Goal: Transaction & Acquisition: Obtain resource

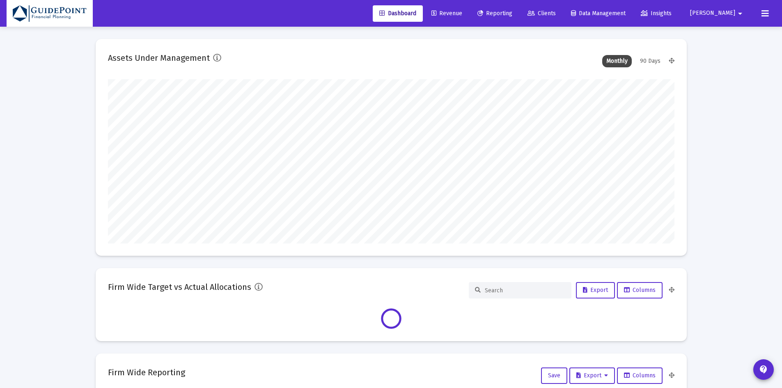
scroll to position [164, 567]
type input "[PERSON_NAME][EMAIL_ADDRESS][DOMAIN_NAME]"
type input "[DATE]"
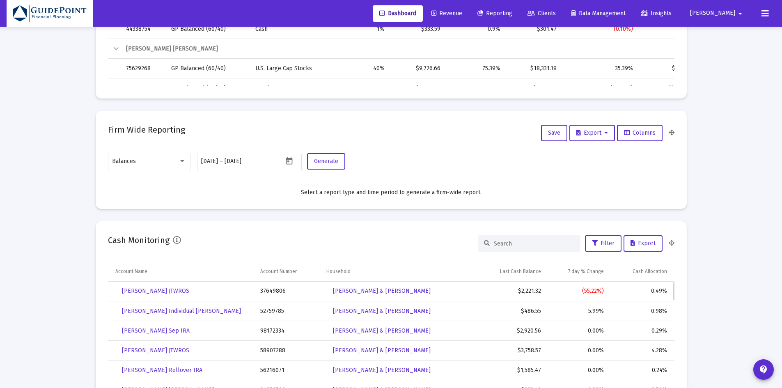
scroll to position [427, 0]
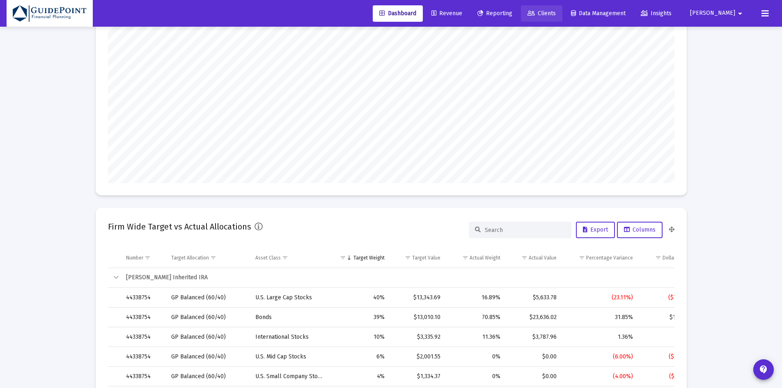
click at [556, 11] on span "Clients" at bounding box center [542, 13] width 28 height 7
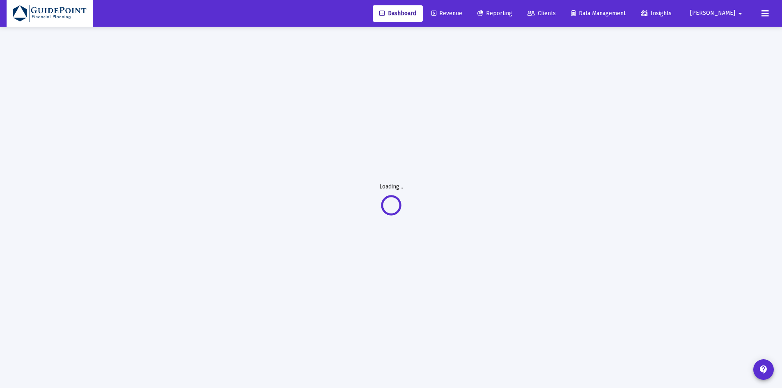
scroll to position [21, 0]
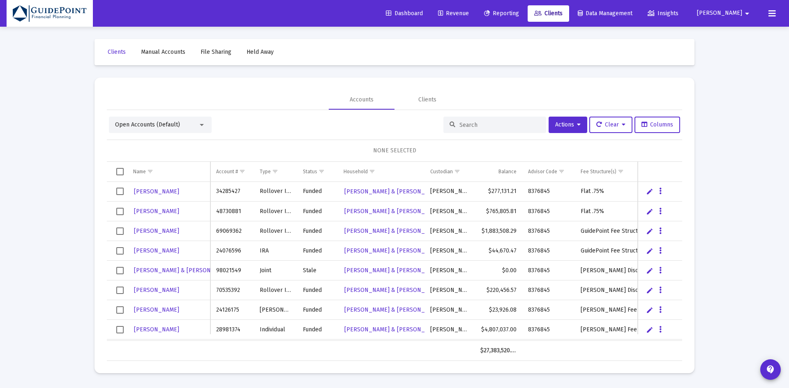
click at [141, 122] on span "Open Accounts (Default)" at bounding box center [147, 124] width 65 height 7
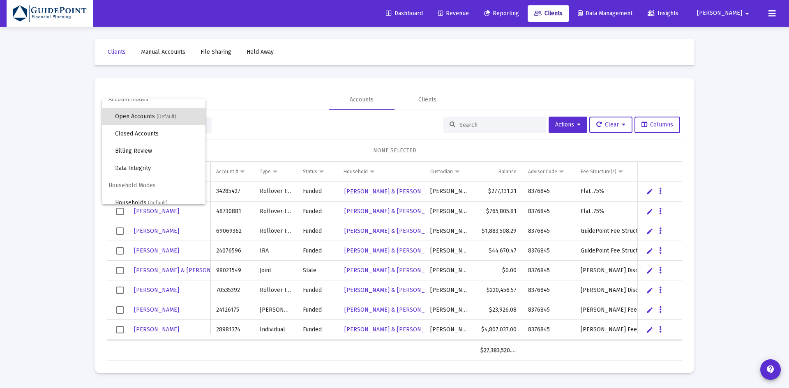
scroll to position [16, 0]
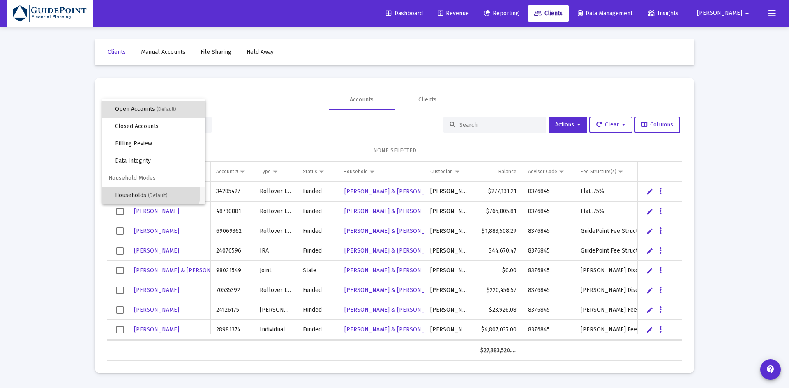
drag, startPoint x: 139, startPoint y: 193, endPoint x: 402, endPoint y: 139, distance: 268.9
click at [139, 193] on span "Households (Default)" at bounding box center [157, 195] width 84 height 17
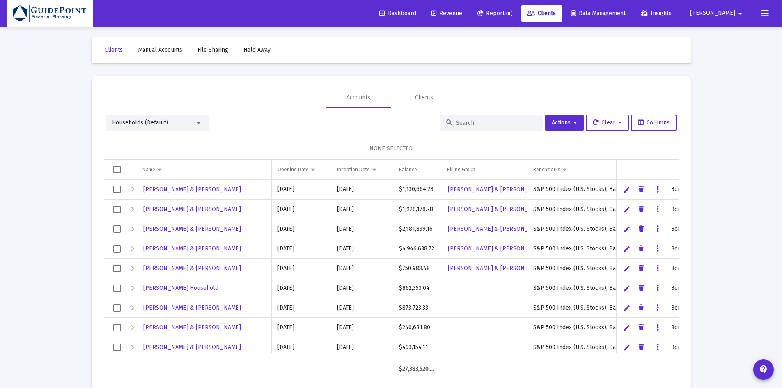
click at [471, 118] on div at bounding box center [491, 123] width 103 height 16
click at [465, 123] on input at bounding box center [496, 122] width 81 height 7
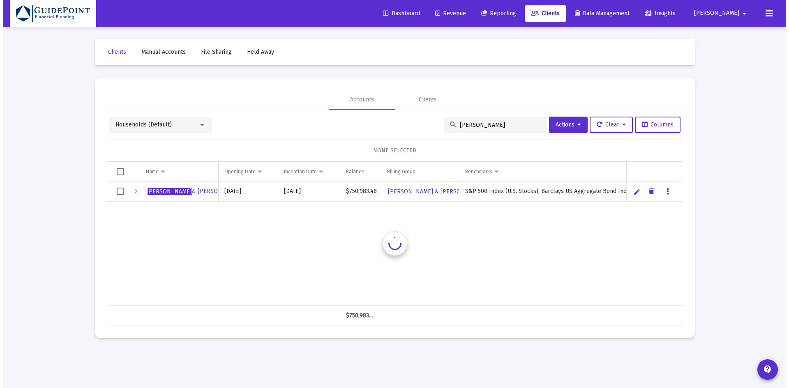
scroll to position [0, 0]
type input "chandler"
drag, startPoint x: 119, startPoint y: 190, endPoint x: 156, endPoint y: 189, distance: 36.6
click at [119, 190] on span "Select row" at bounding box center [119, 191] width 7 height 7
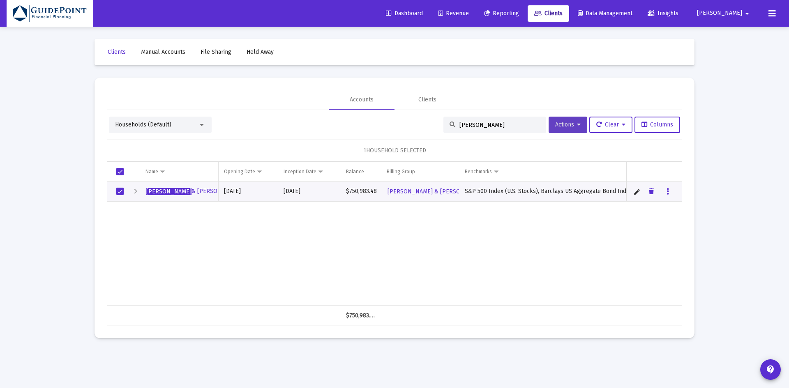
click at [561, 125] on span "Actions" at bounding box center [567, 124] width 25 height 7
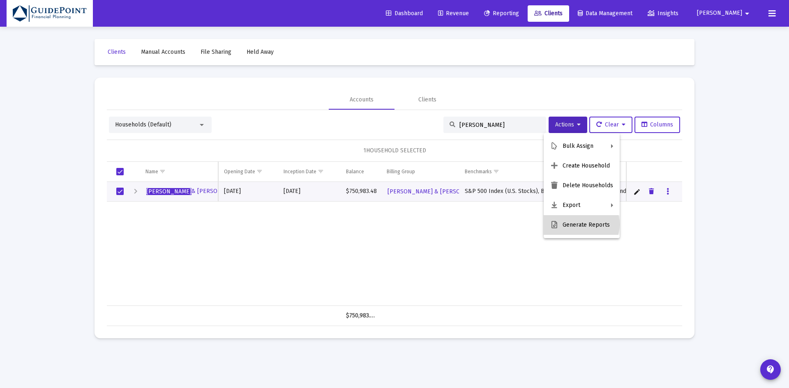
click at [577, 224] on button "Generate Reports" at bounding box center [581, 225] width 76 height 20
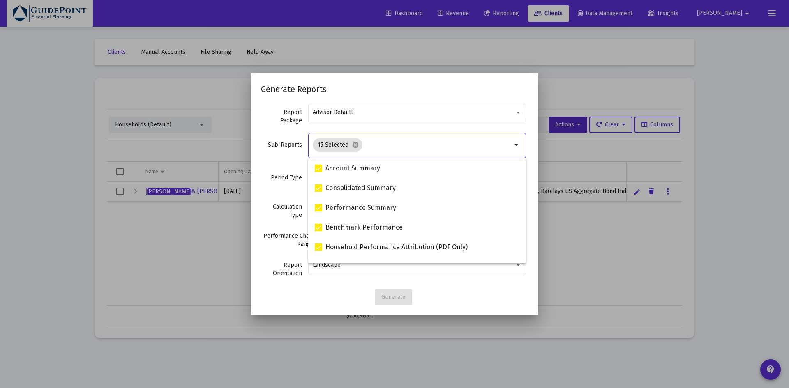
click at [367, 145] on input "Selection" at bounding box center [439, 145] width 146 height 7
click at [356, 144] on mat-icon "cancel" at bounding box center [355, 144] width 7 height 7
checkbox input "false"
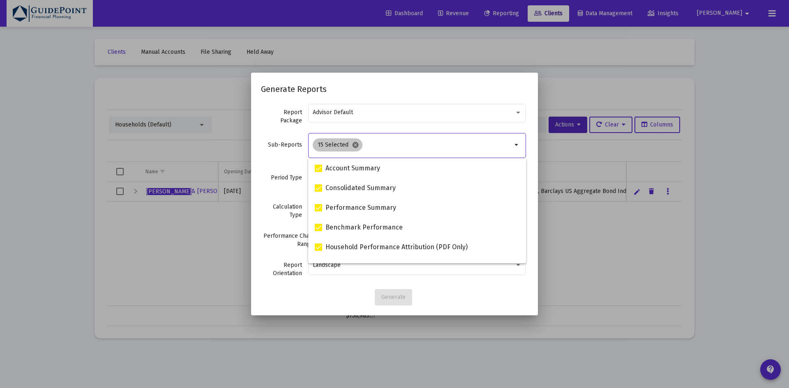
checkbox input "false"
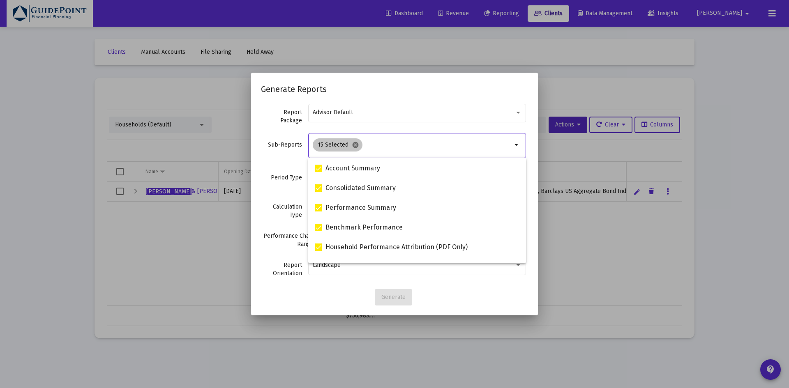
checkbox input "false"
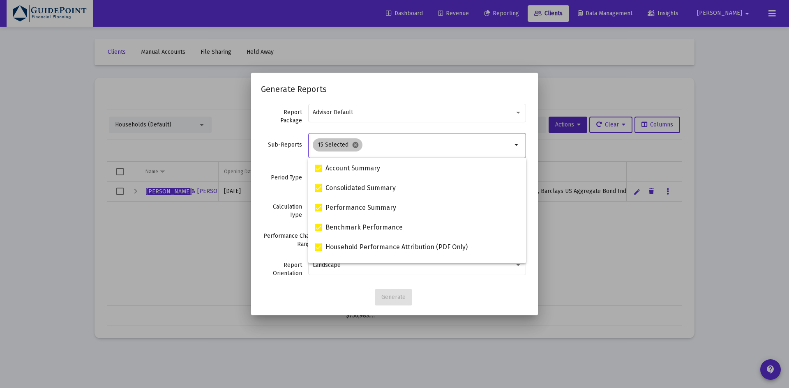
checkbox input "false"
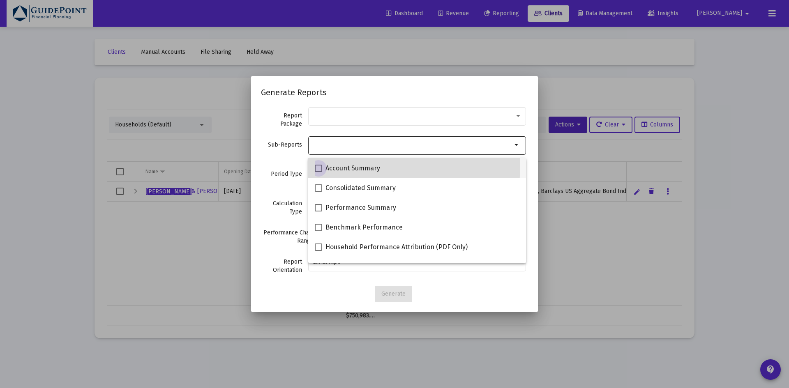
click at [337, 165] on span "Account Summary" at bounding box center [352, 168] width 55 height 10
click at [318, 172] on input "Account Summary" at bounding box center [318, 172] width 0 height 0
checkbox input "true"
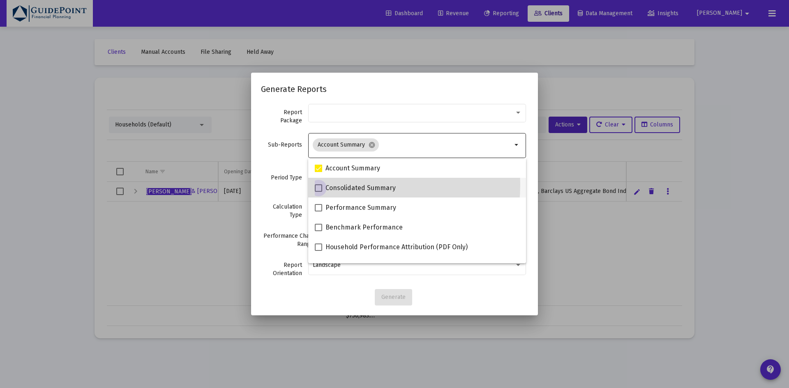
click at [338, 184] on span "Consolidated Summary" at bounding box center [360, 188] width 70 height 10
click at [318, 192] on input "Consolidated Summary" at bounding box center [318, 192] width 0 height 0
checkbox input "true"
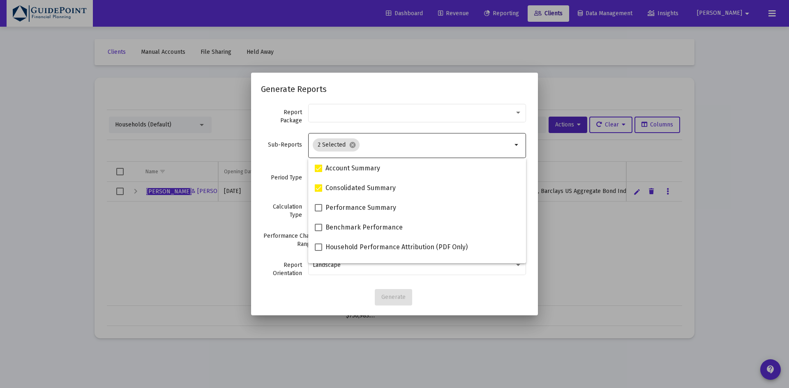
click at [279, 181] on label "Period Type" at bounding box center [281, 178] width 41 height 8
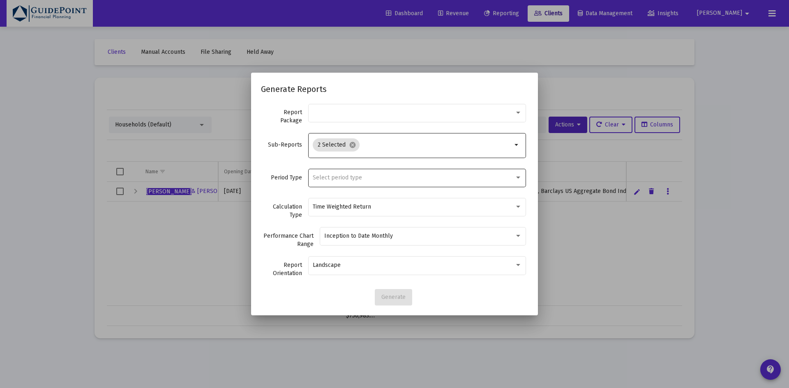
click at [322, 181] on span "Select period type" at bounding box center [337, 177] width 49 height 7
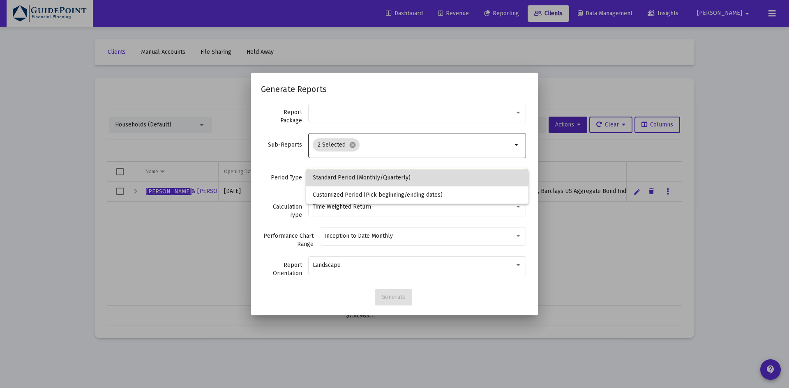
click at [326, 177] on span "Standard Period (Monthly/Quarterly)" at bounding box center [417, 177] width 209 height 17
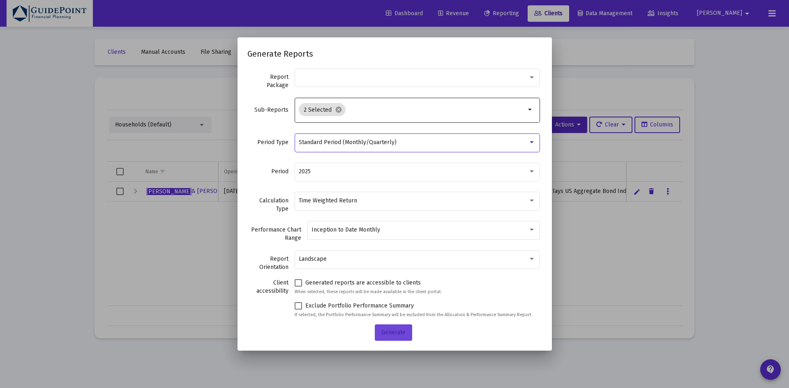
click at [396, 332] on span "Generate" at bounding box center [393, 332] width 24 height 7
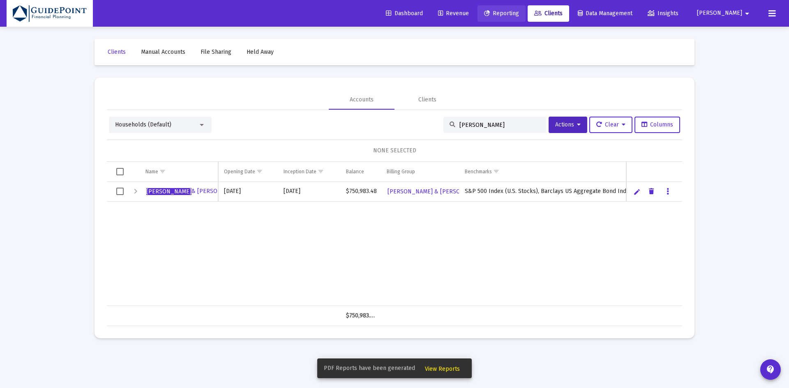
click at [519, 11] on span "Reporting" at bounding box center [501, 13] width 35 height 7
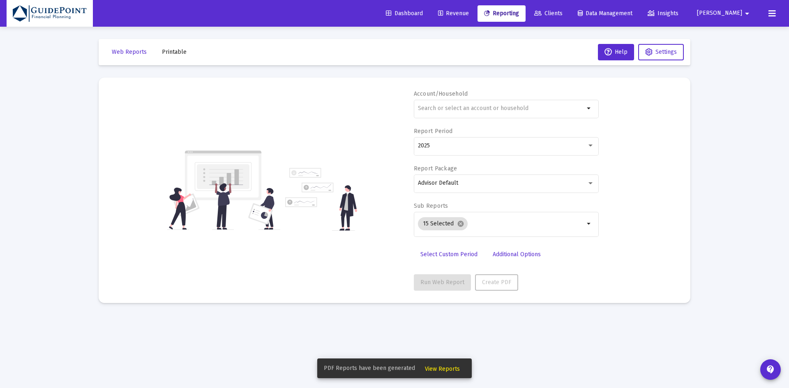
click at [173, 51] on span "Printable" at bounding box center [174, 51] width 25 height 7
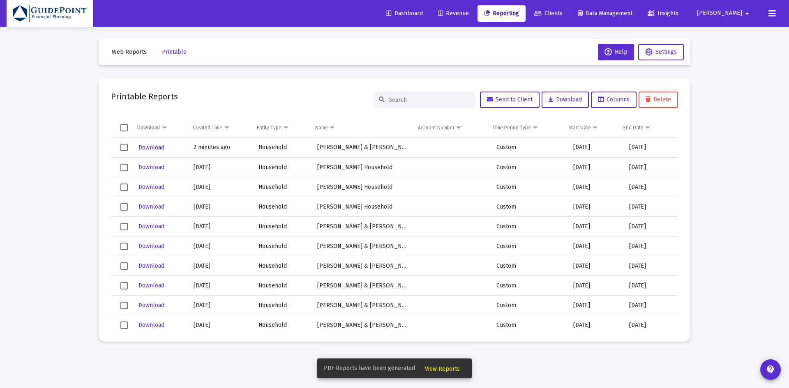
click at [153, 147] on span "Download" at bounding box center [151, 147] width 26 height 7
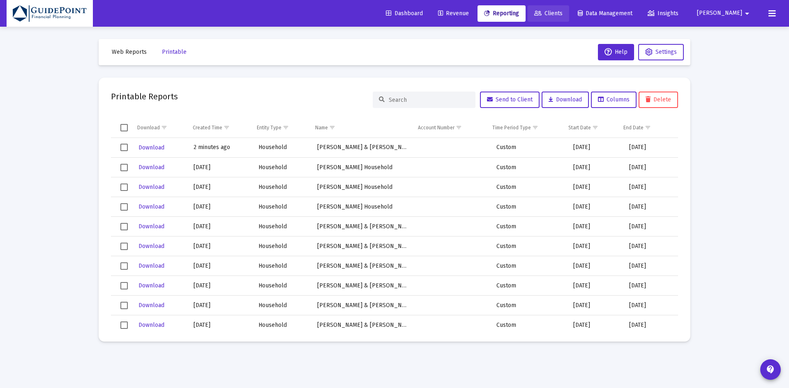
click at [562, 10] on span "Clients" at bounding box center [548, 13] width 28 height 7
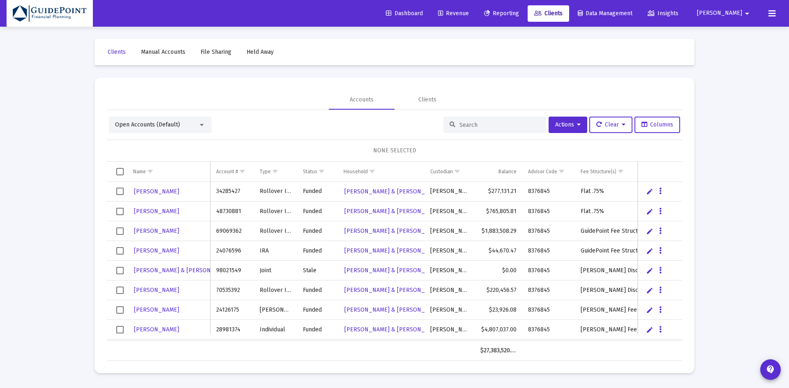
click at [155, 123] on span "Open Accounts (Default)" at bounding box center [147, 124] width 65 height 7
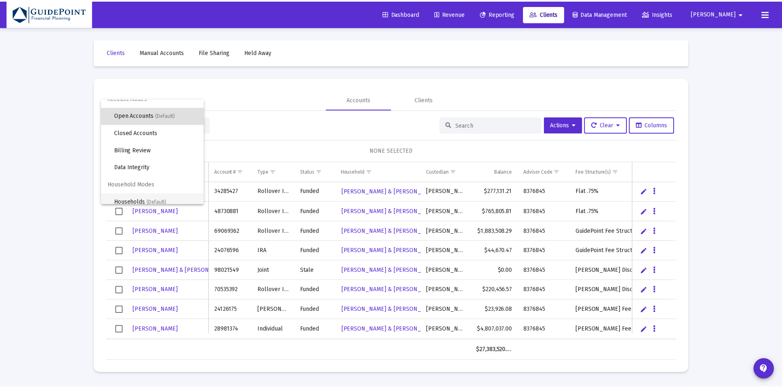
scroll to position [16, 0]
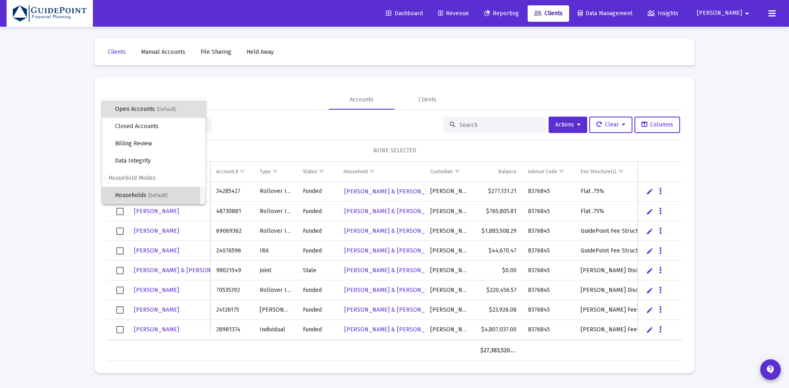
click at [140, 195] on span "Households (Default)" at bounding box center [157, 195] width 84 height 17
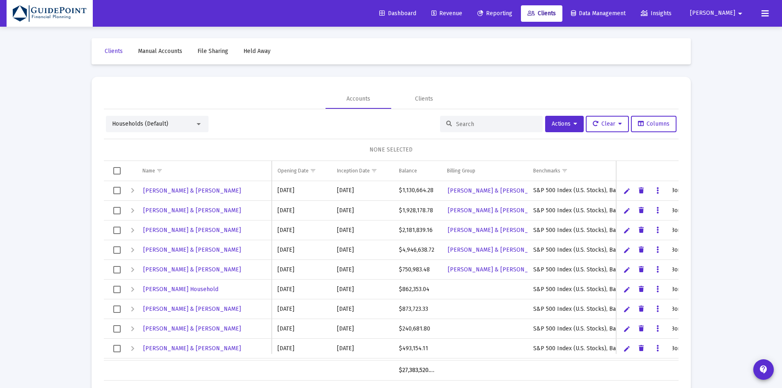
scroll to position [1, 0]
click at [472, 122] on input at bounding box center [496, 123] width 81 height 7
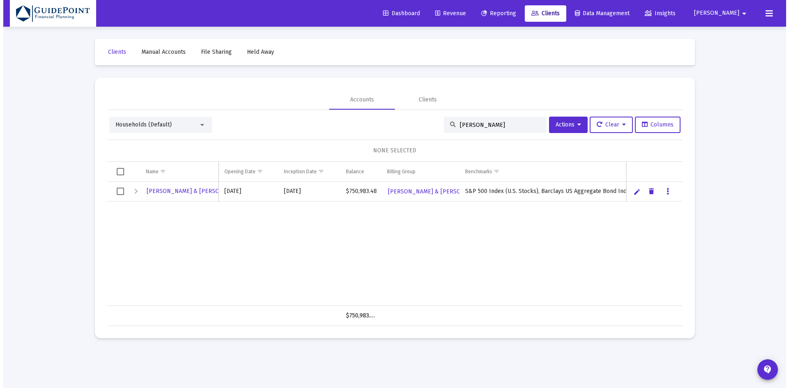
scroll to position [0, 0]
type input "terry"
click at [120, 190] on span "Select row" at bounding box center [119, 191] width 7 height 7
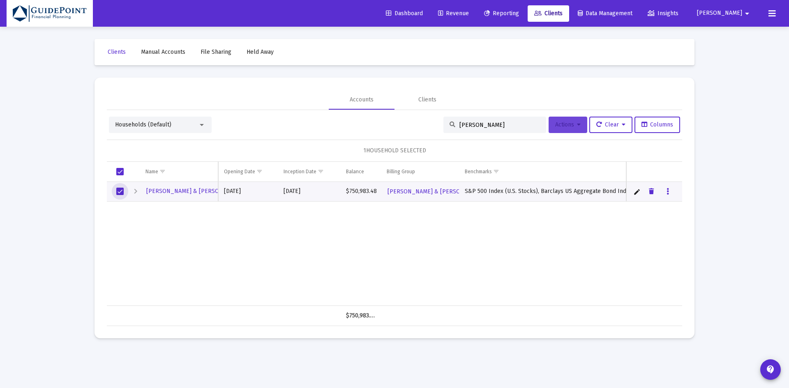
click at [577, 124] on icon at bounding box center [579, 125] width 4 height 6
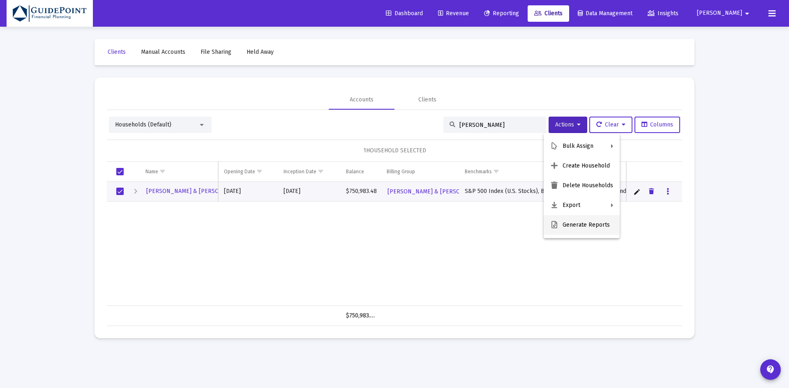
click at [575, 223] on button "Generate Reports" at bounding box center [581, 225] width 76 height 20
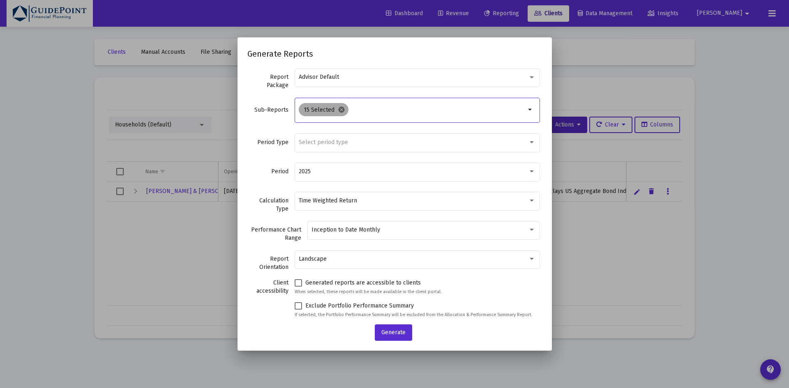
click at [343, 108] on mat-icon "cancel" at bounding box center [341, 109] width 7 height 7
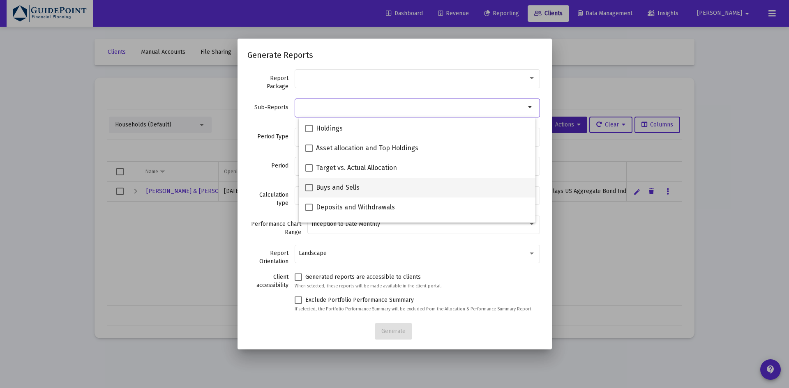
click at [334, 190] on span "Buys and Sells" at bounding box center [338, 188] width 44 height 10
click at [309, 191] on input "Buys and Sells" at bounding box center [308, 191] width 0 height 0
checkbox input "true"
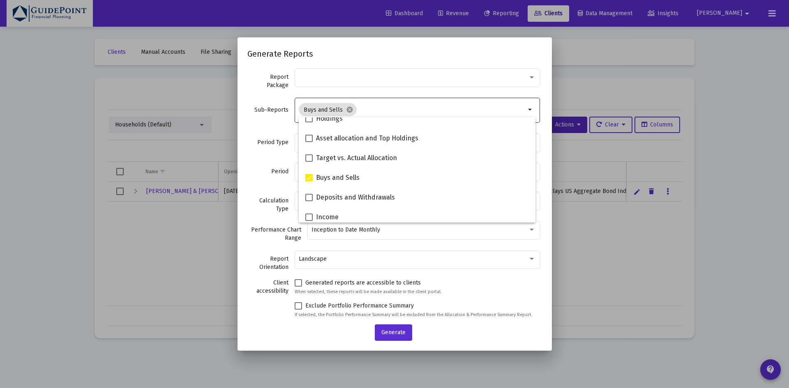
scroll to position [188, 0]
click at [272, 167] on div "Period 2025" at bounding box center [394, 175] width 295 height 29
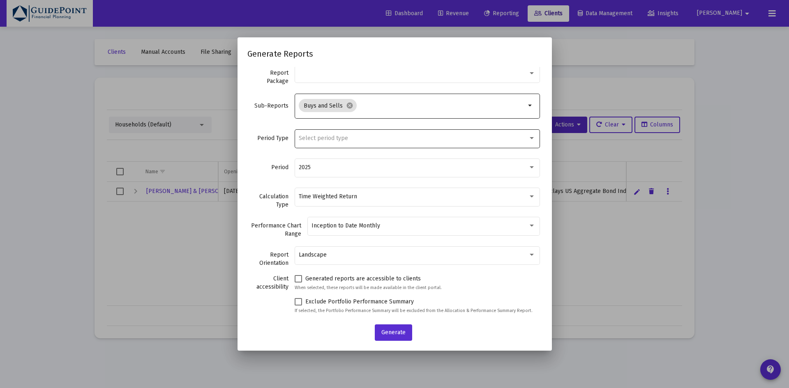
scroll to position [5, 0]
click at [327, 139] on span "Select period type" at bounding box center [323, 137] width 49 height 7
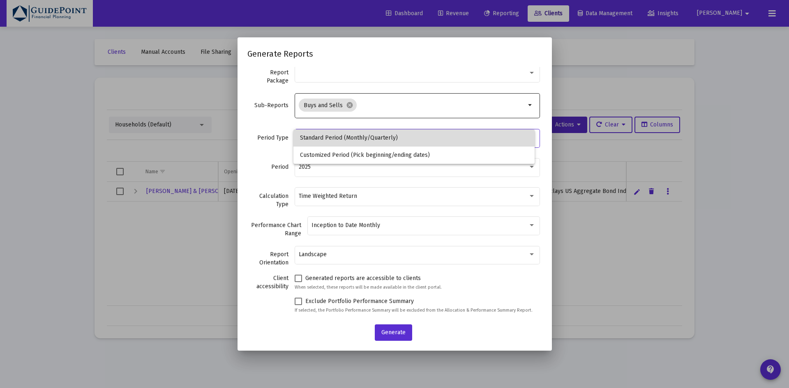
click at [329, 136] on span "Standard Period (Monthly/Quarterly)" at bounding box center [414, 137] width 228 height 17
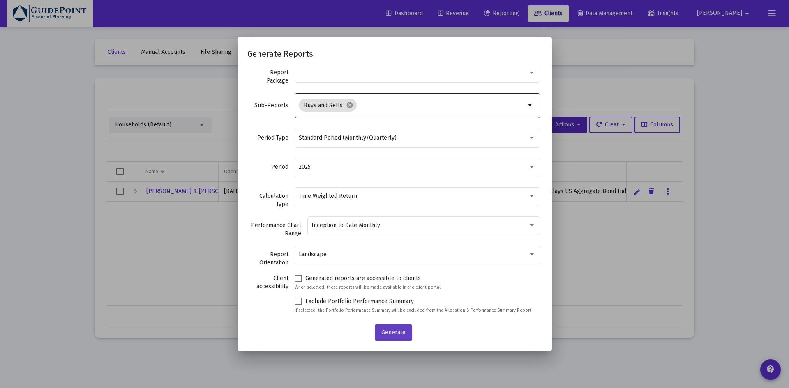
click at [393, 331] on span "Generate" at bounding box center [393, 332] width 24 height 7
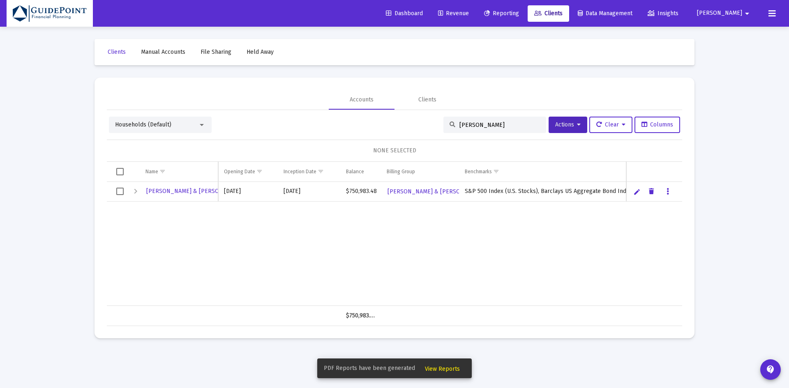
click at [440, 371] on span "View Reports" at bounding box center [442, 369] width 35 height 7
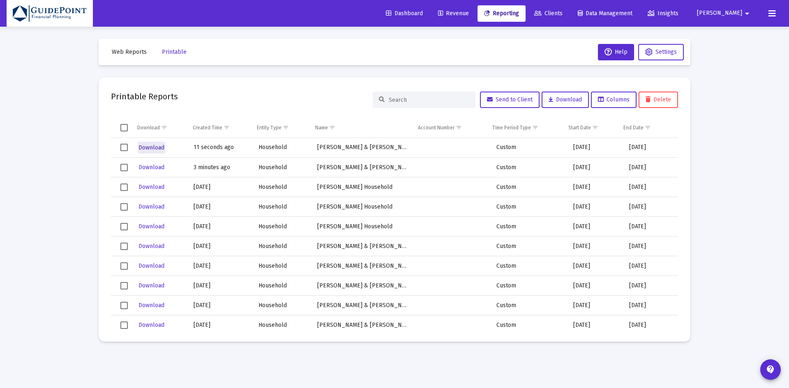
click at [154, 143] on button "Download" at bounding box center [152, 148] width 28 height 12
click at [541, 16] on icon at bounding box center [537, 14] width 7 height 6
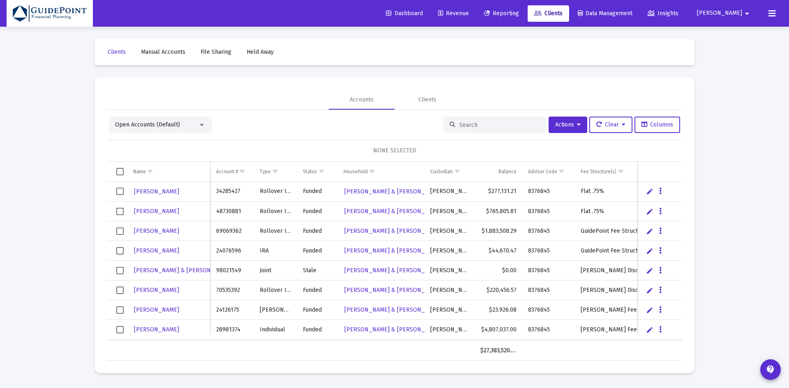
click at [140, 125] on span "Open Accounts (Default)" at bounding box center [147, 124] width 65 height 7
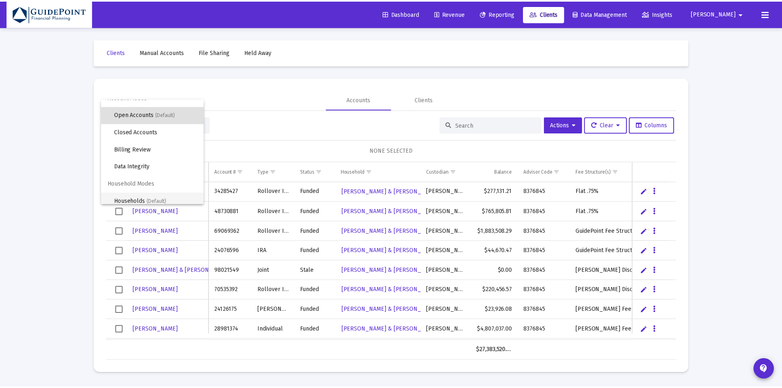
scroll to position [16, 0]
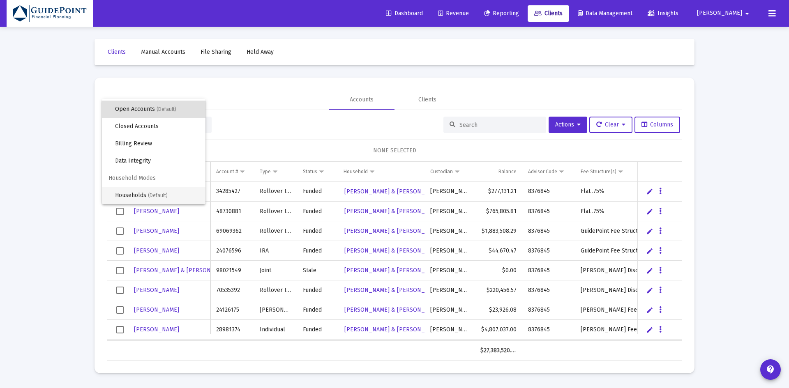
click at [124, 198] on span "Households (Default)" at bounding box center [157, 195] width 84 height 17
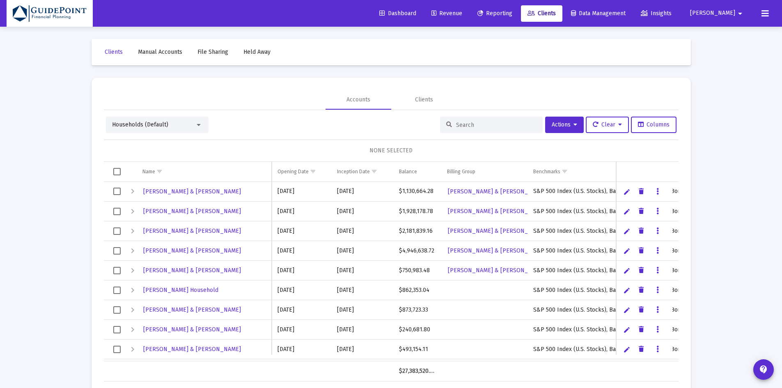
scroll to position [0, 0]
drag, startPoint x: 465, startPoint y: 122, endPoint x: 463, endPoint y: 115, distance: 8.1
click at [465, 122] on input at bounding box center [496, 124] width 81 height 7
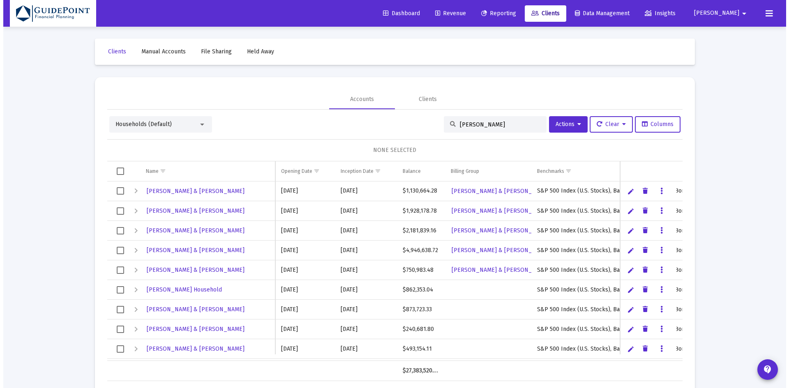
scroll to position [0, 0]
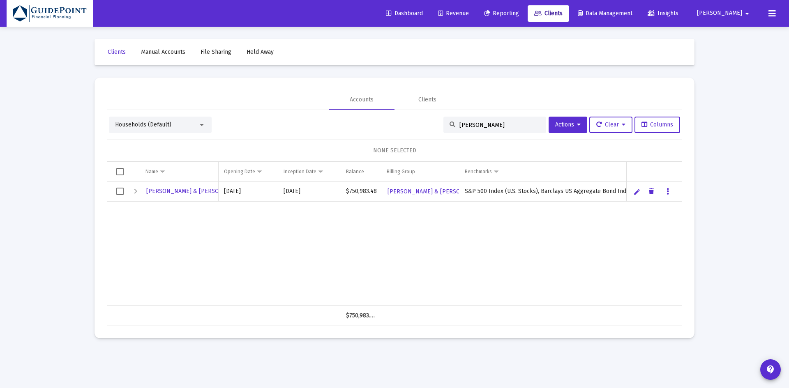
type input "terry"
click at [120, 191] on span "Select row" at bounding box center [119, 191] width 7 height 7
click at [566, 127] on span "Actions" at bounding box center [567, 124] width 25 height 7
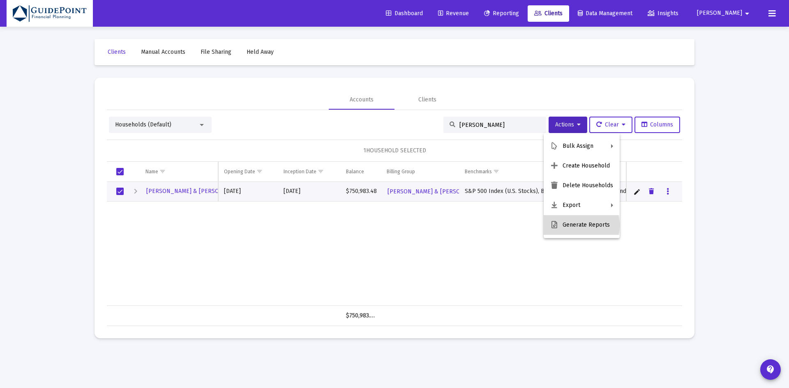
click at [573, 226] on button "Generate Reports" at bounding box center [581, 225] width 76 height 20
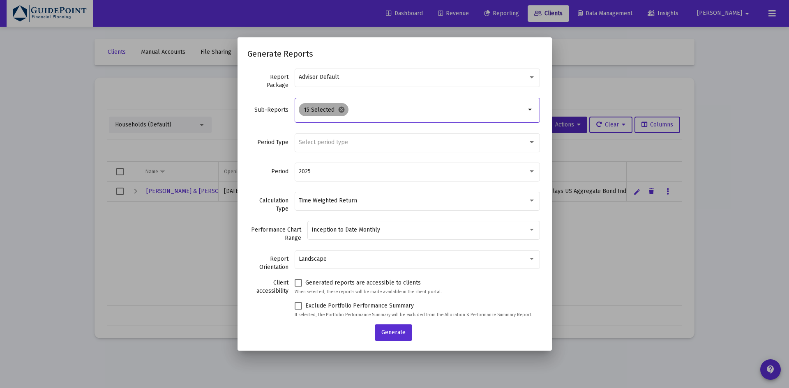
click at [339, 107] on mat-icon "cancel" at bounding box center [341, 109] width 7 height 7
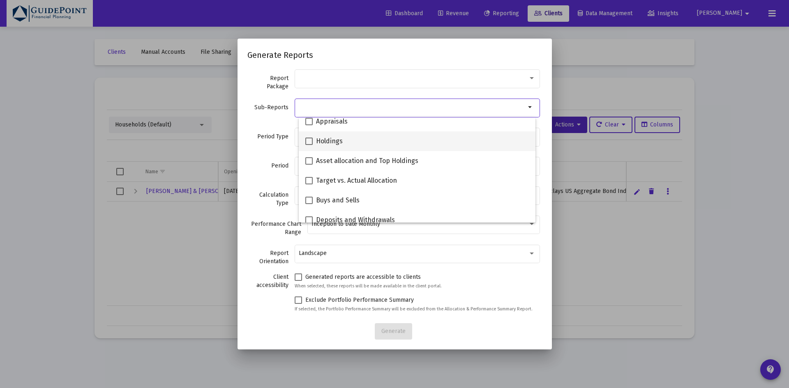
scroll to position [164, 0]
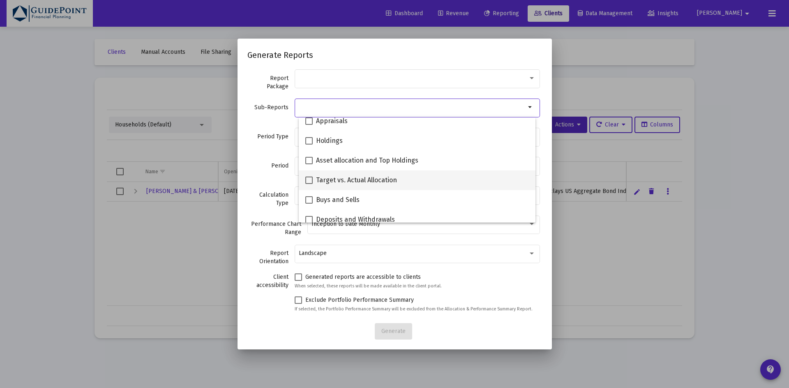
click at [349, 180] on span "Target vs. Actual Allocation" at bounding box center [356, 180] width 81 height 10
click at [309, 184] on input "Target vs. Actual Allocation" at bounding box center [308, 184] width 0 height 0
checkbox input "true"
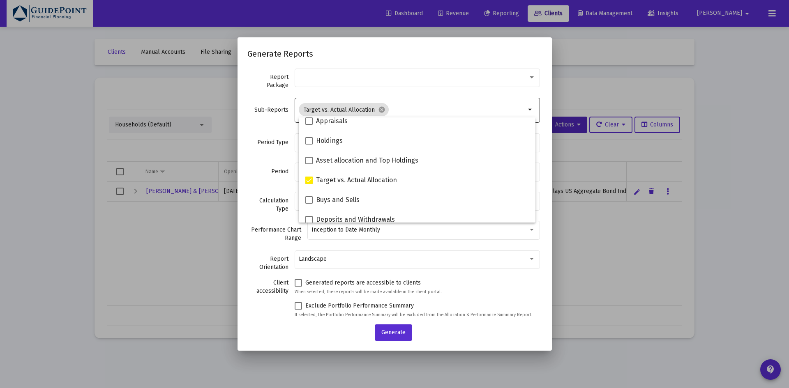
click at [267, 150] on div "Period Type Select period type" at bounding box center [394, 146] width 295 height 29
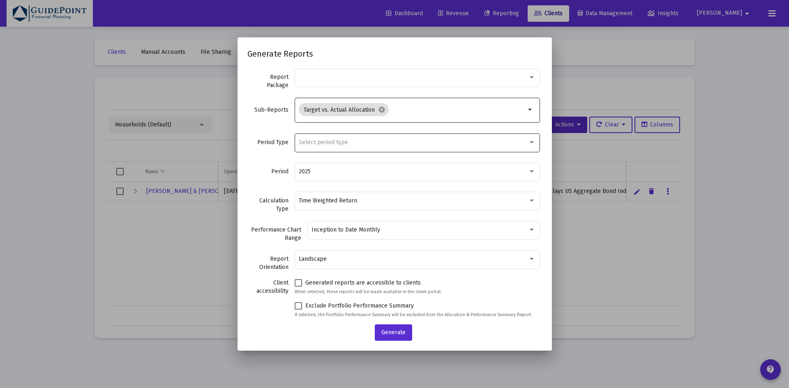
click at [309, 137] on div "Select period type" at bounding box center [417, 142] width 237 height 20
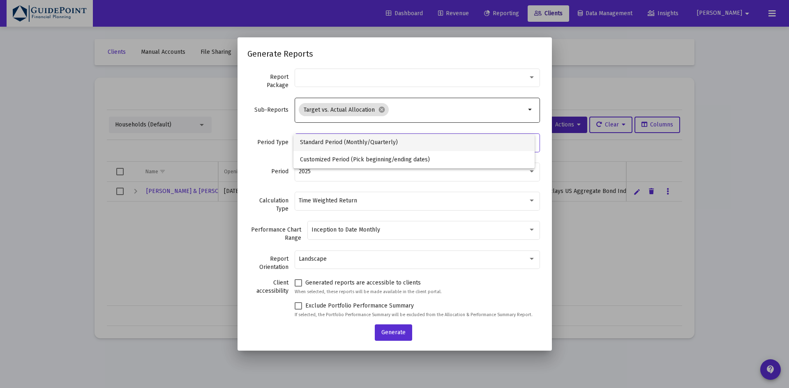
click at [310, 143] on span "Standard Period (Monthly/Quarterly)" at bounding box center [414, 142] width 228 height 17
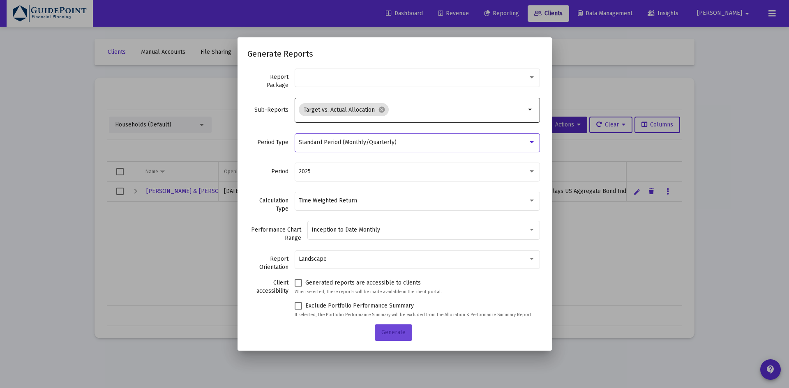
click at [392, 329] on span "Generate" at bounding box center [393, 332] width 24 height 7
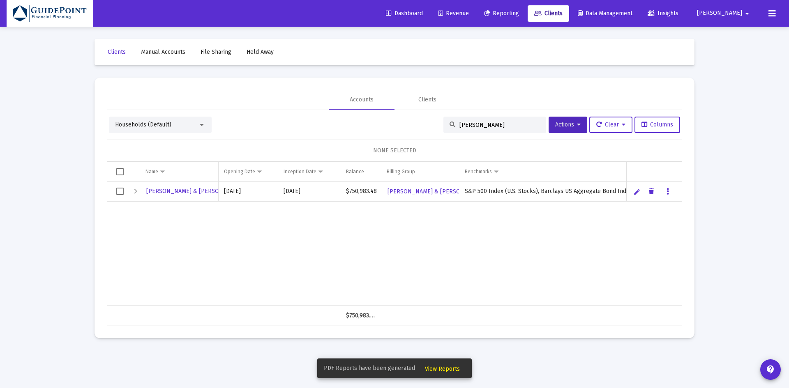
click at [431, 368] on span "View Reports" at bounding box center [442, 369] width 35 height 7
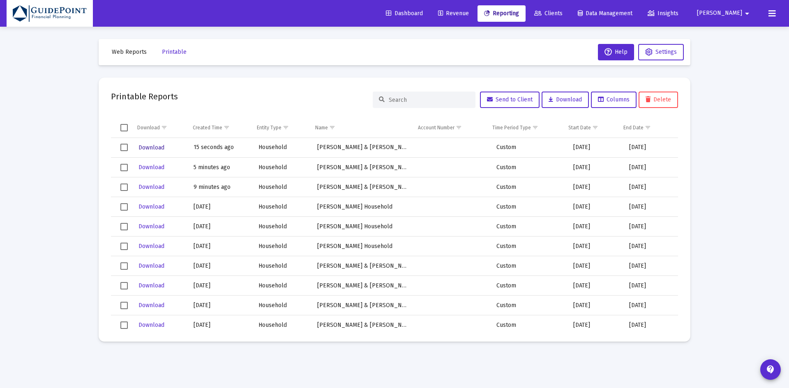
click at [151, 145] on span "Download" at bounding box center [151, 147] width 26 height 7
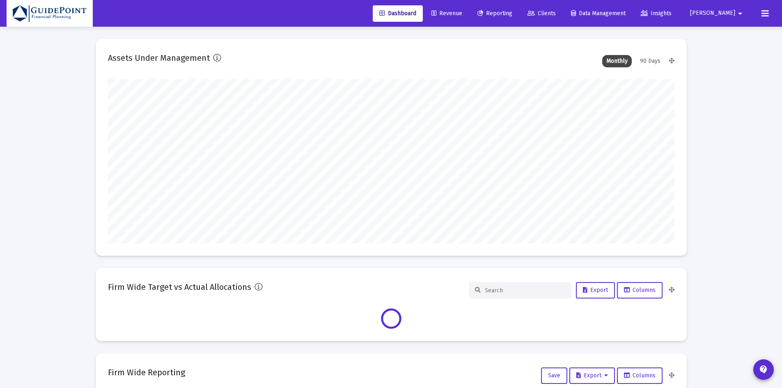
scroll to position [164, 567]
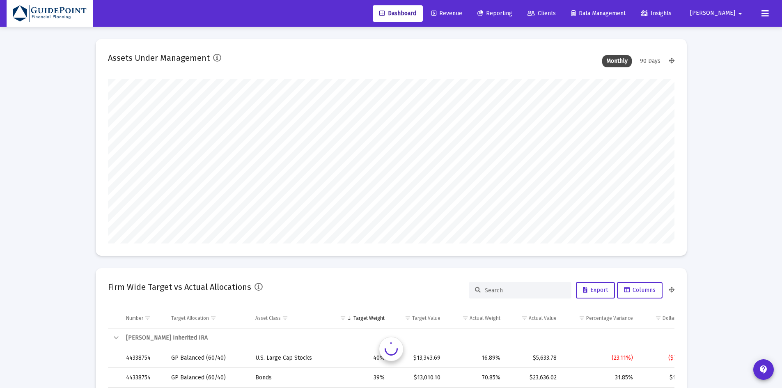
type input "[PERSON_NAME][EMAIL_ADDRESS][DOMAIN_NAME]"
type input "[DATE]"
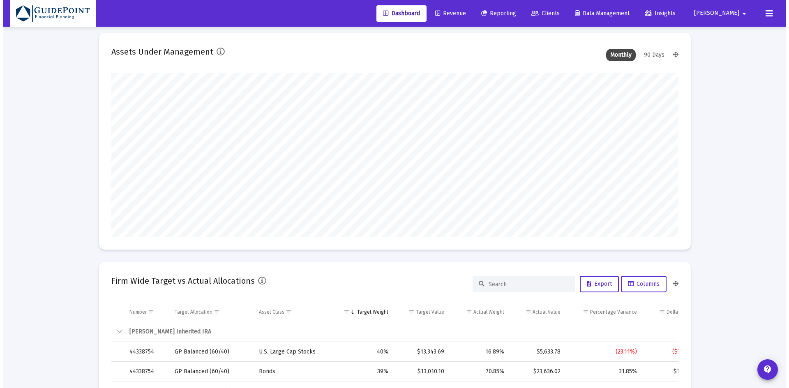
scroll to position [0, 0]
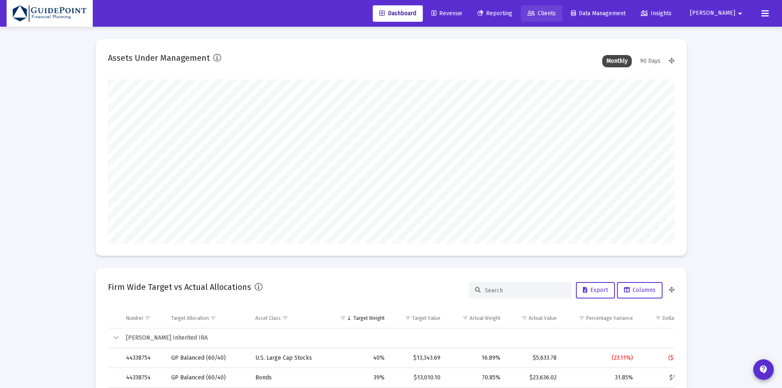
click at [556, 13] on span "Clients" at bounding box center [542, 13] width 28 height 7
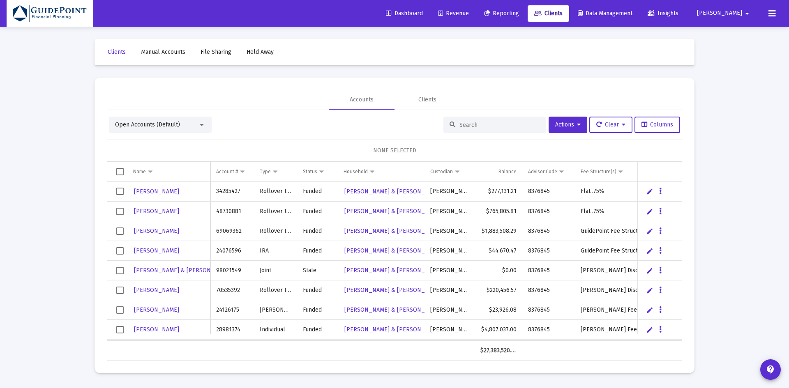
click at [136, 124] on span "Open Accounts (Default)" at bounding box center [147, 124] width 65 height 7
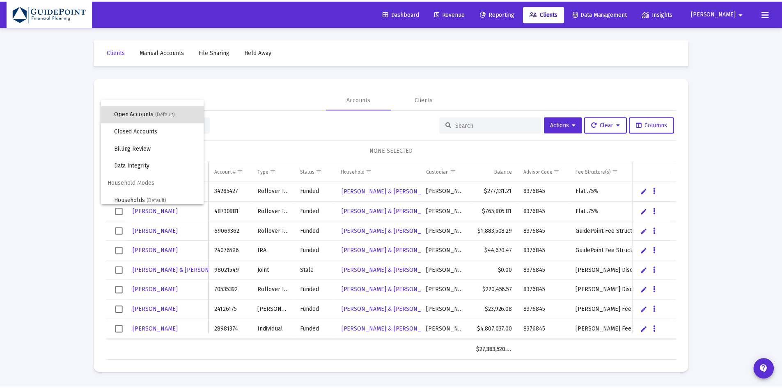
scroll to position [16, 0]
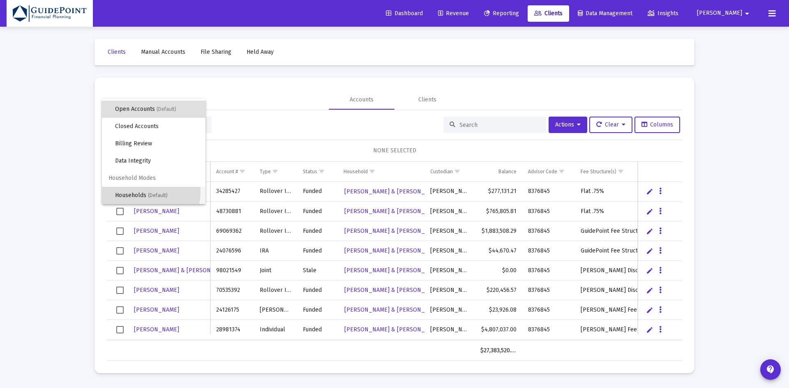
click at [142, 192] on span "Households (Default)" at bounding box center [157, 195] width 84 height 17
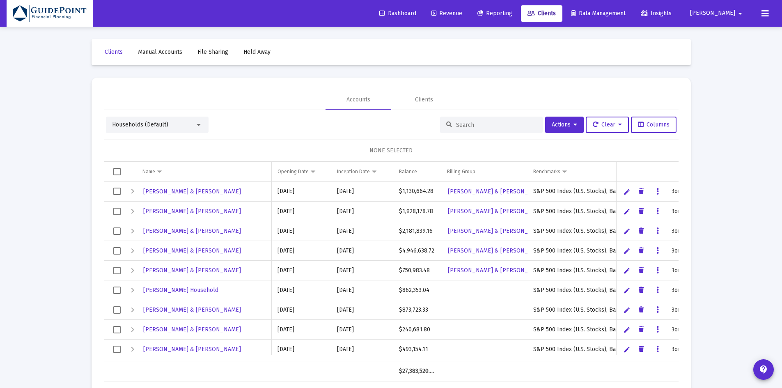
click at [461, 124] on input at bounding box center [496, 125] width 81 height 7
drag, startPoint x: 115, startPoint y: 269, endPoint x: 121, endPoint y: 268, distance: 5.4
click at [117, 269] on span "Select row" at bounding box center [116, 270] width 7 height 7
click at [564, 128] on button "Actions" at bounding box center [564, 125] width 39 height 16
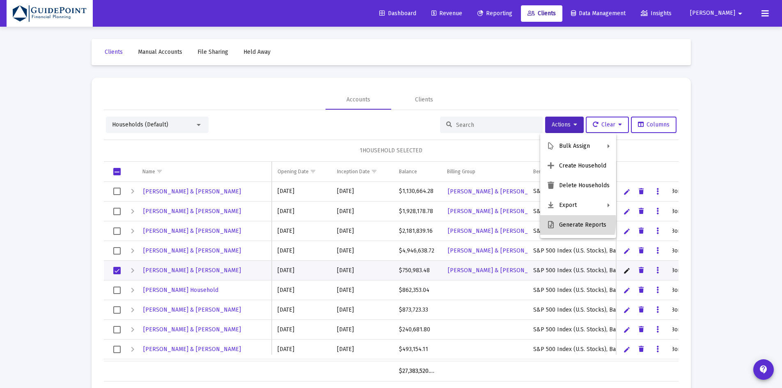
click at [564, 222] on button "Generate Reports" at bounding box center [579, 225] width 76 height 20
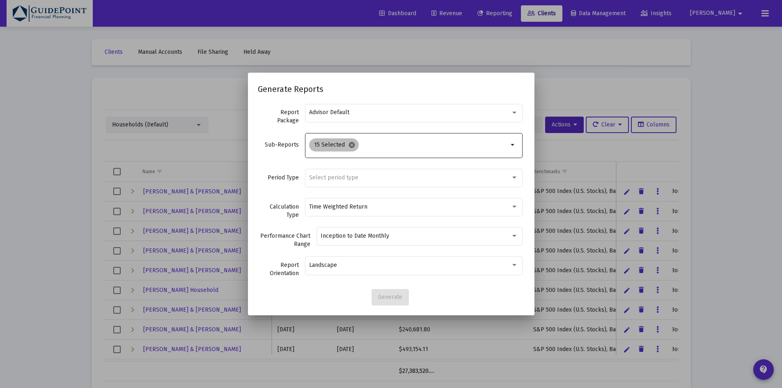
click at [352, 144] on mat-icon "cancel" at bounding box center [351, 144] width 7 height 7
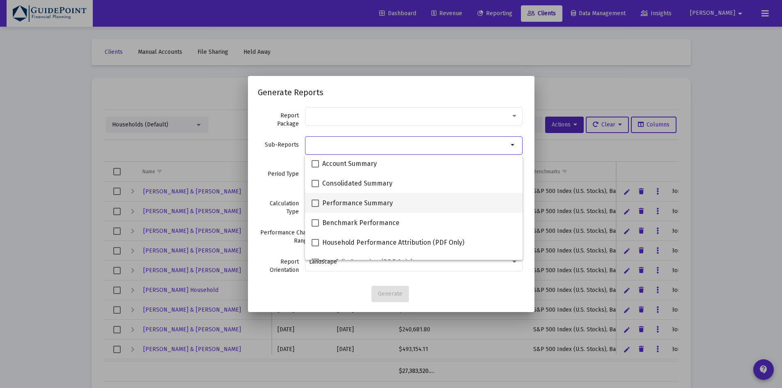
scroll to position [0, 0]
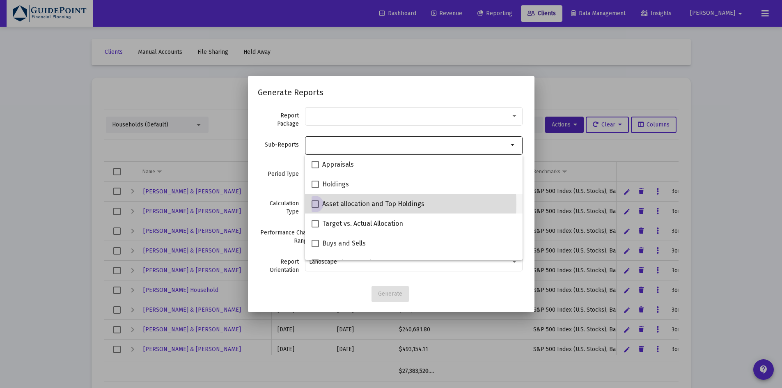
click at [356, 205] on span "Asset allocation and Top Holdings" at bounding box center [373, 204] width 102 height 10
click at [315, 208] on input "Asset allocation and Top Holdings" at bounding box center [315, 208] width 0 height 0
checkbox input "true"
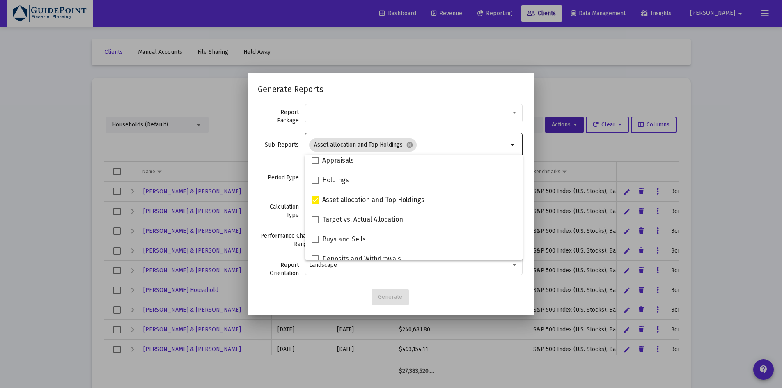
scroll to position [163, 0]
click at [267, 170] on div "Period Type Select period type" at bounding box center [391, 182] width 267 height 29
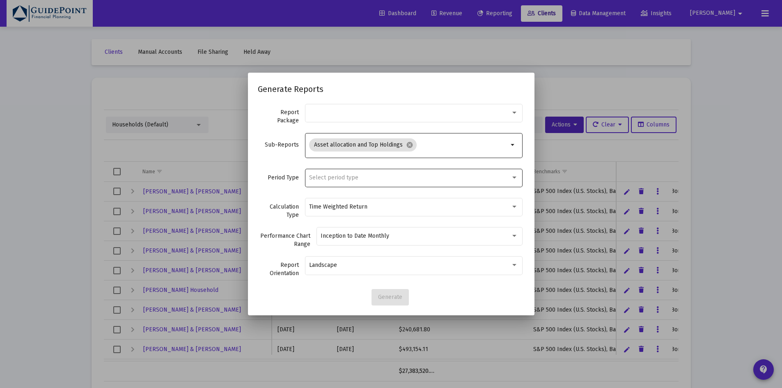
click at [317, 177] on span "Select period type" at bounding box center [333, 177] width 49 height 7
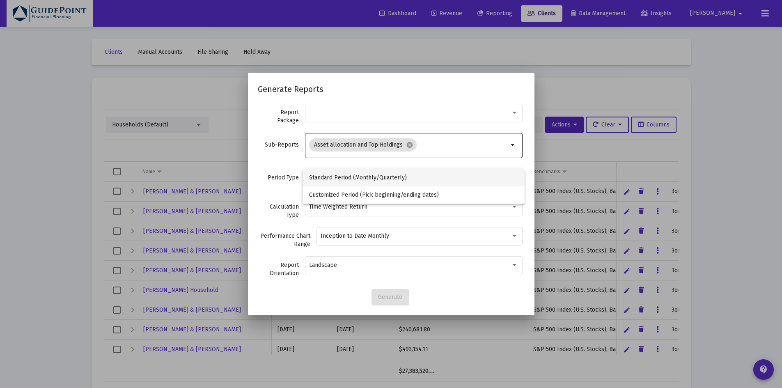
click at [320, 177] on span "Standard Period (Monthly/Quarterly)" at bounding box center [413, 177] width 209 height 17
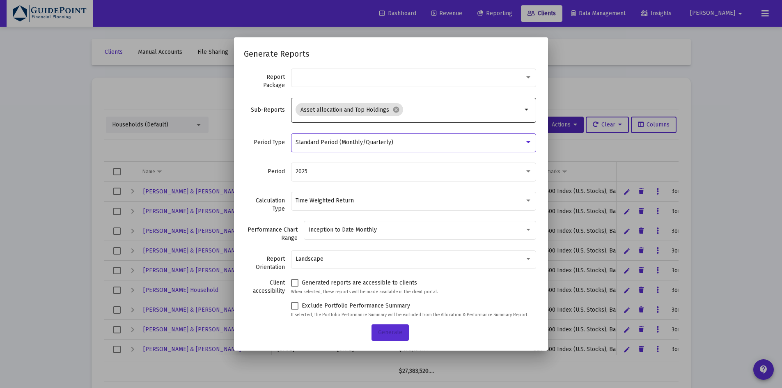
click at [379, 328] on button "Generate" at bounding box center [390, 332] width 37 height 16
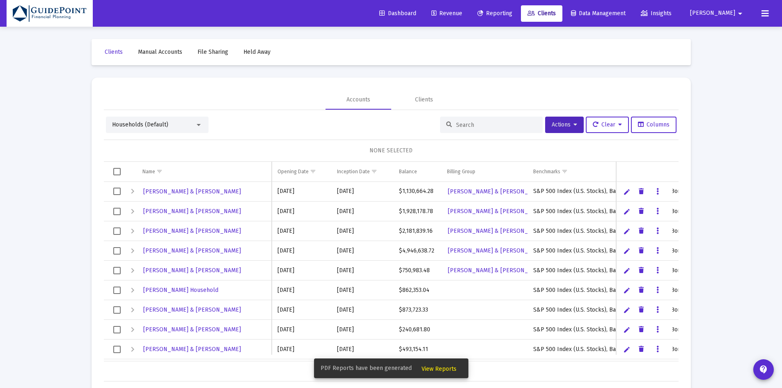
click at [429, 367] on span "View Reports" at bounding box center [439, 369] width 35 height 7
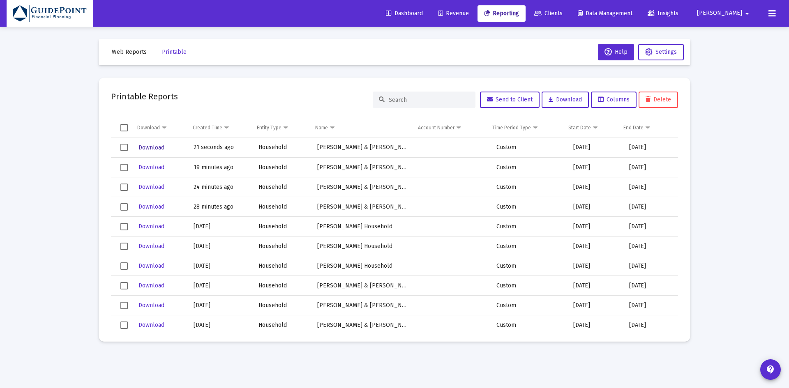
click at [149, 147] on span "Download" at bounding box center [151, 147] width 26 height 7
click at [423, 15] on span "Dashboard" at bounding box center [404, 13] width 37 height 7
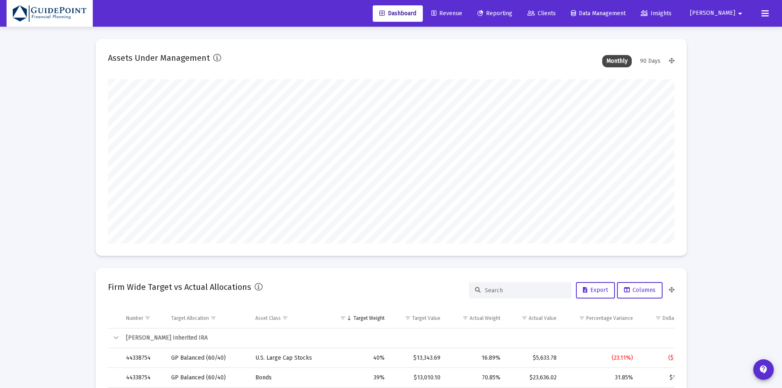
scroll to position [164, 305]
click at [513, 14] on span "Reporting" at bounding box center [495, 13] width 35 height 7
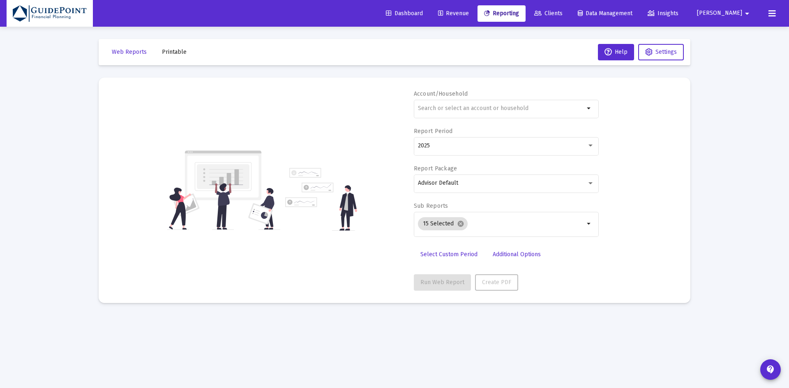
click at [173, 50] on span "Printable" at bounding box center [174, 51] width 25 height 7
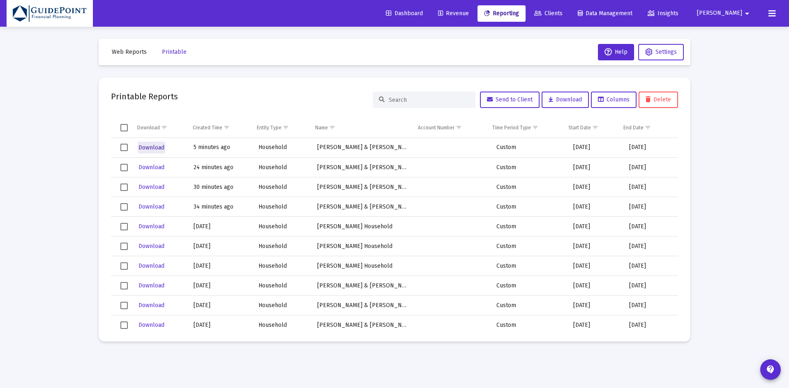
click at [148, 145] on span "Download" at bounding box center [151, 147] width 26 height 7
click at [423, 15] on span "Dashboard" at bounding box center [404, 13] width 37 height 7
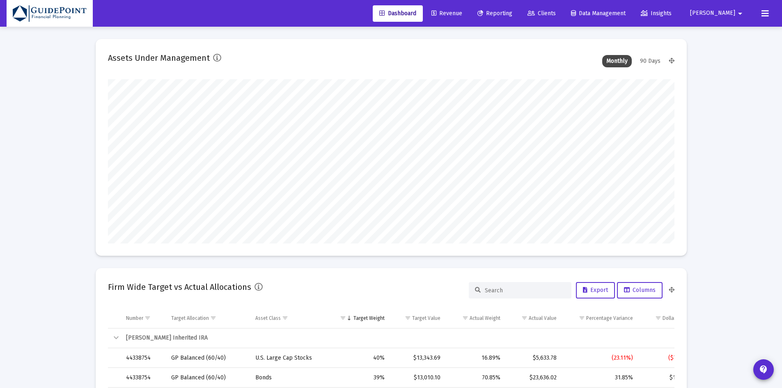
scroll to position [164, 305]
